Goal: Information Seeking & Learning: Learn about a topic

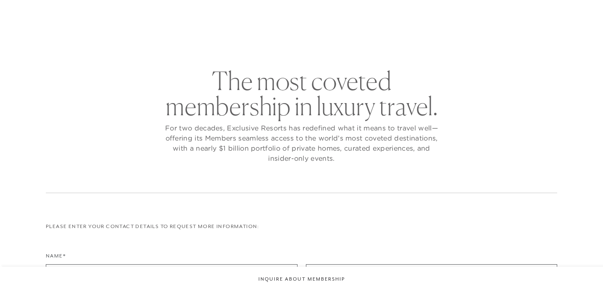
scroll to position [305, 0]
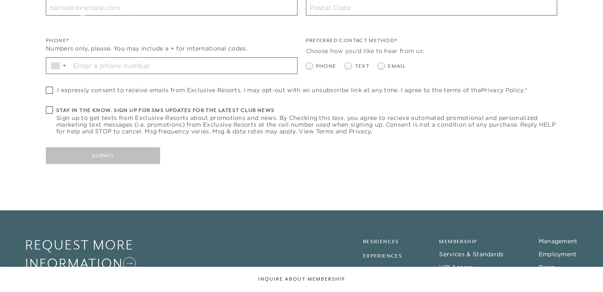
checkbox input "false"
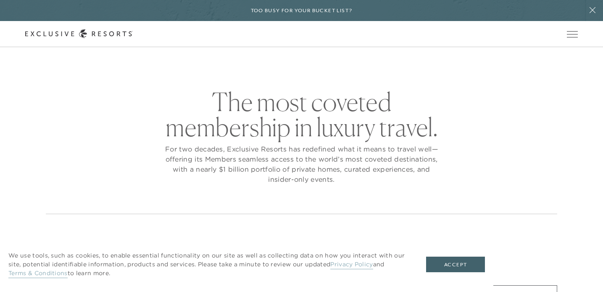
scroll to position [0, 0]
click at [0, 0] on link "Member Login" at bounding box center [0, 0] width 0 height 0
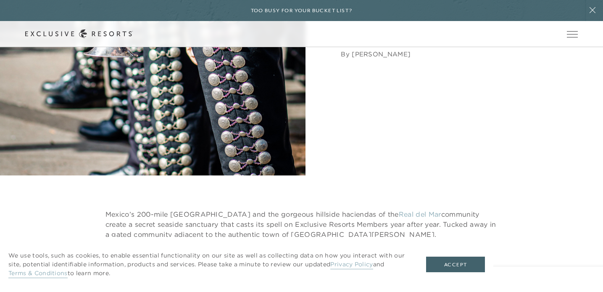
scroll to position [339, 0]
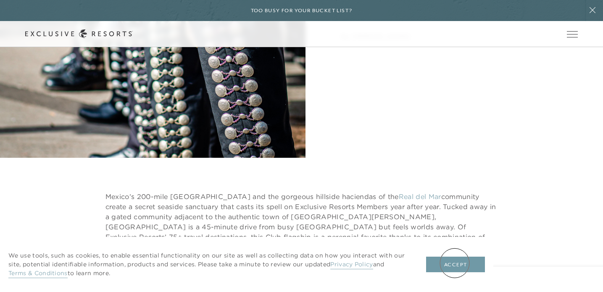
click at [455, 263] on button "Accept" at bounding box center [455, 264] width 59 height 16
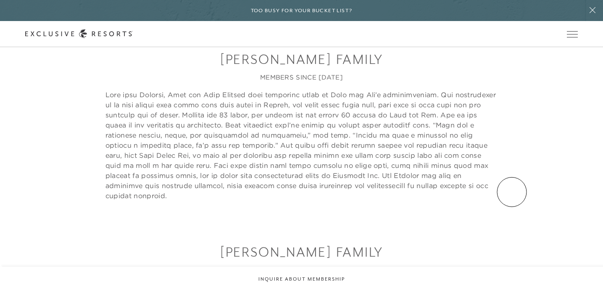
scroll to position [0, 0]
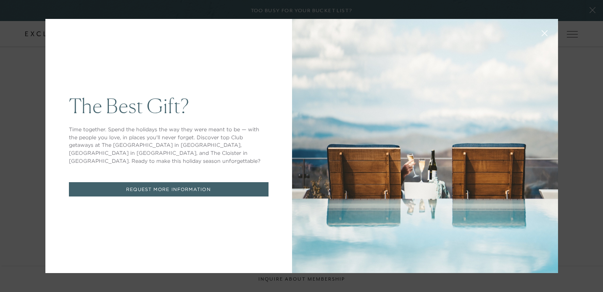
click at [542, 32] on icon at bounding box center [544, 33] width 6 height 6
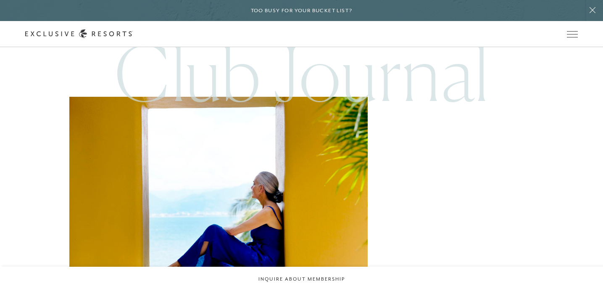
scroll to position [2102, 0]
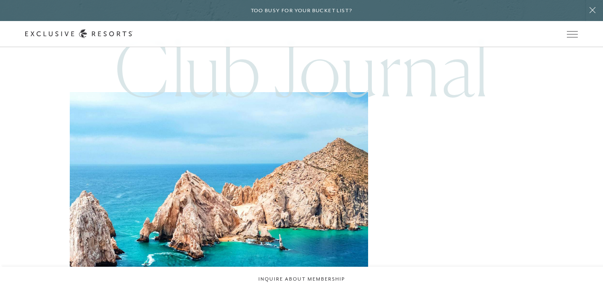
scroll to position [3642, 0]
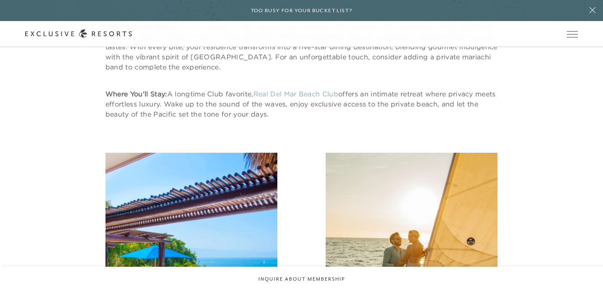
scroll to position [1127, 0]
